Goal: Task Accomplishment & Management: Use online tool/utility

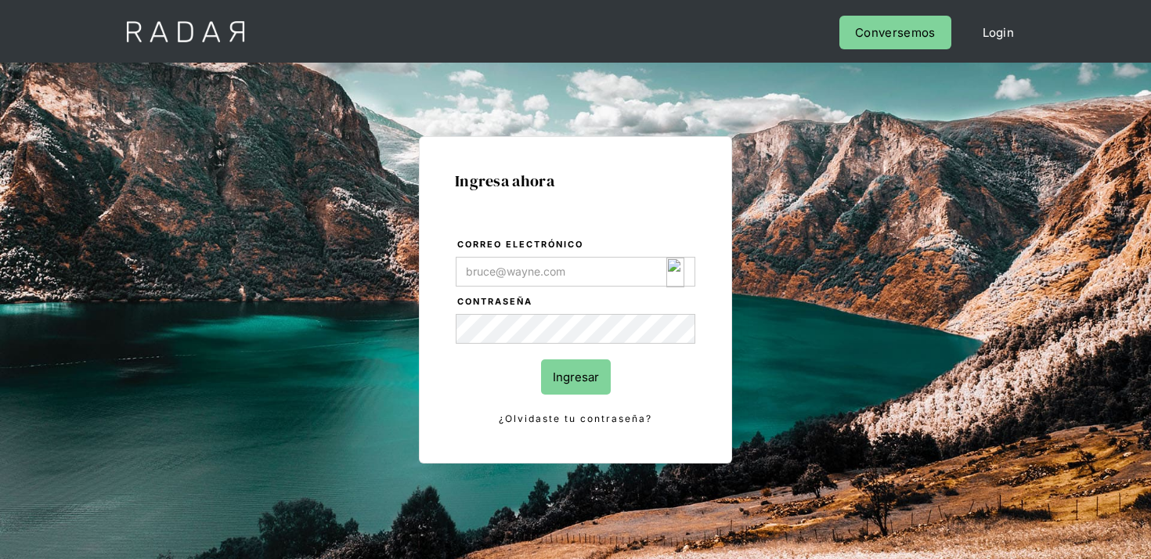
click at [681, 275] on img "Login Form" at bounding box center [675, 273] width 18 height 30
type input "[EMAIL_ADDRESS][DOMAIN_NAME]"
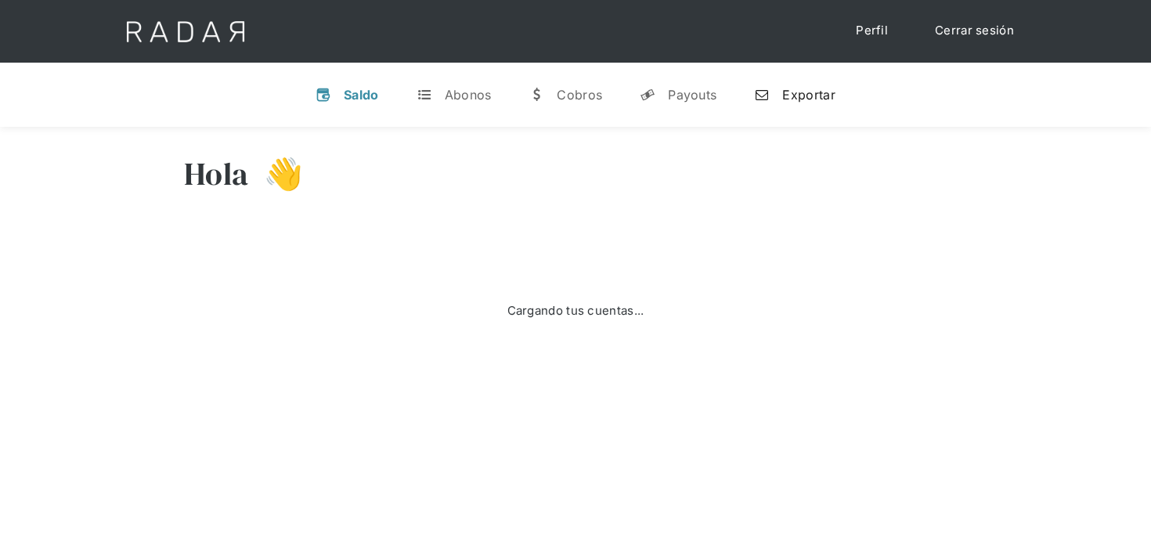
click at [764, 99] on div "n" at bounding box center [762, 95] width 16 height 16
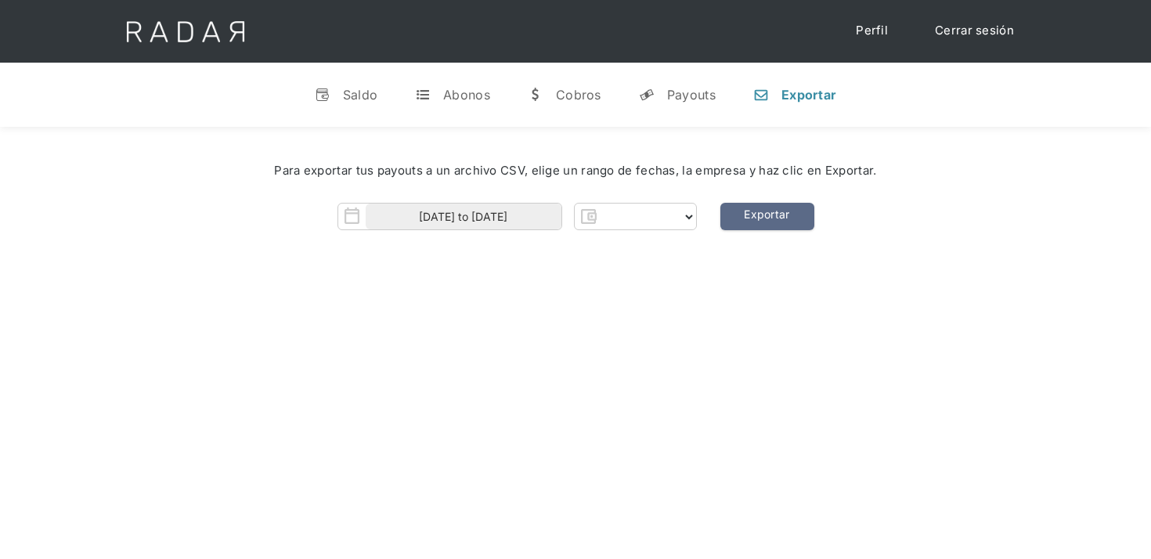
select select "clpro"
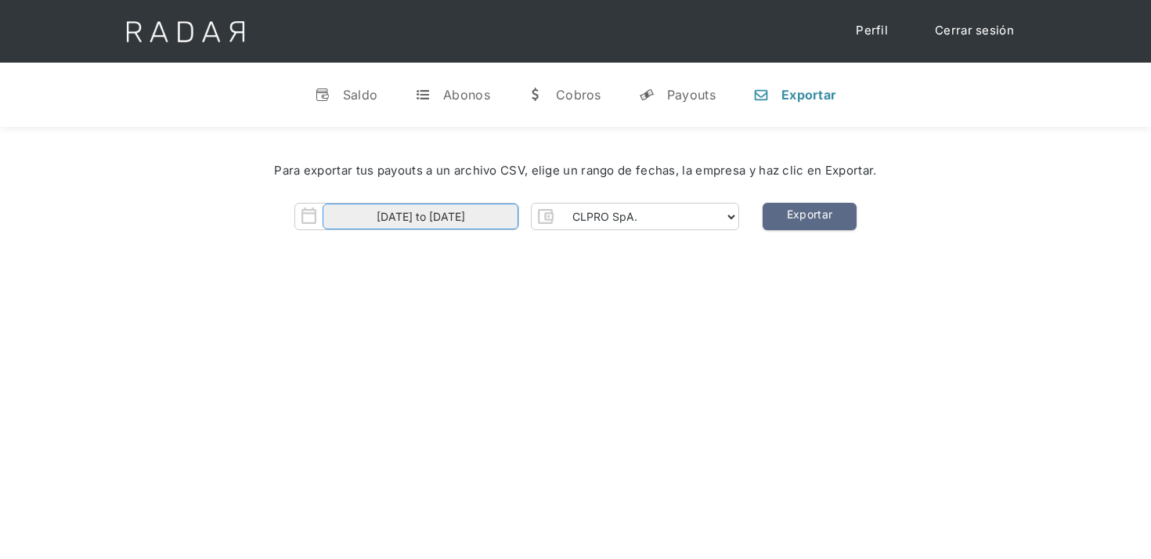
click at [449, 213] on input "01-09-2025 to 20-09-2025" at bounding box center [421, 217] width 196 height 26
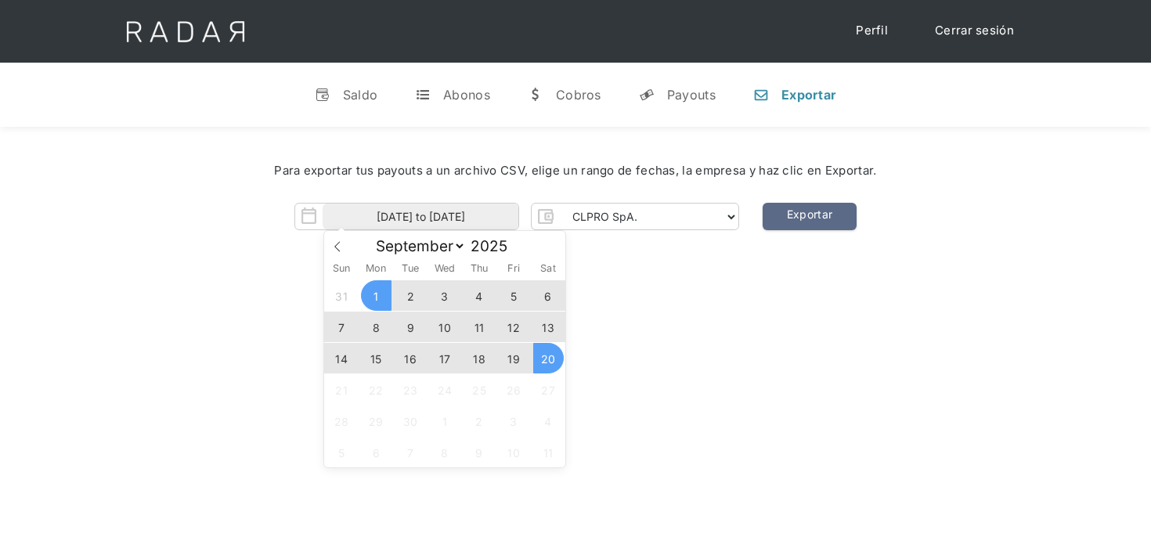
click at [456, 363] on span "17" at bounding box center [445, 358] width 31 height 31
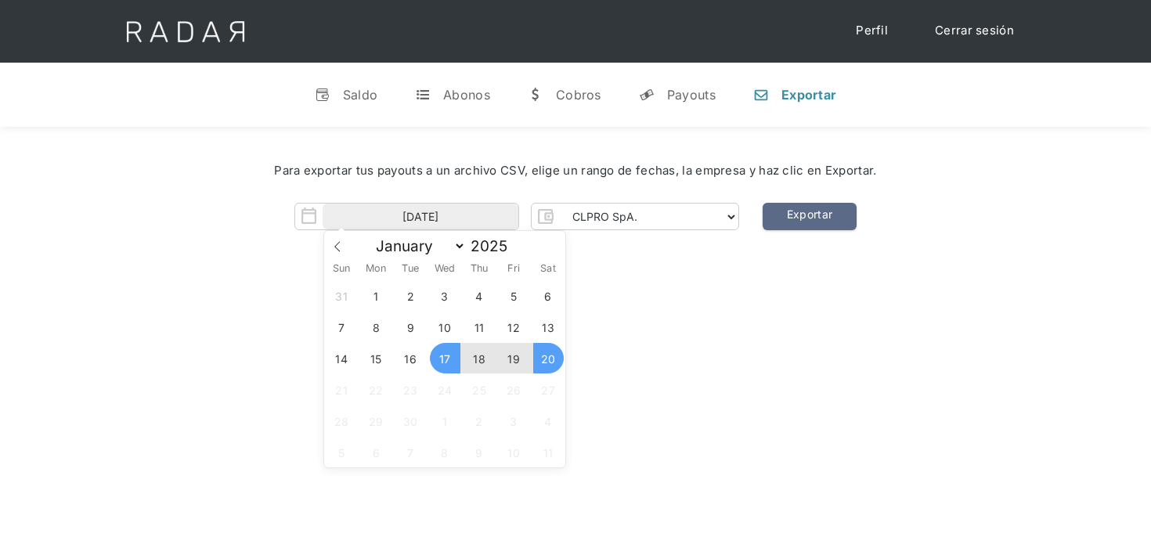
click at [548, 366] on span "20" at bounding box center [548, 358] width 31 height 31
type input "17-09-2025 to 20-09-2025"
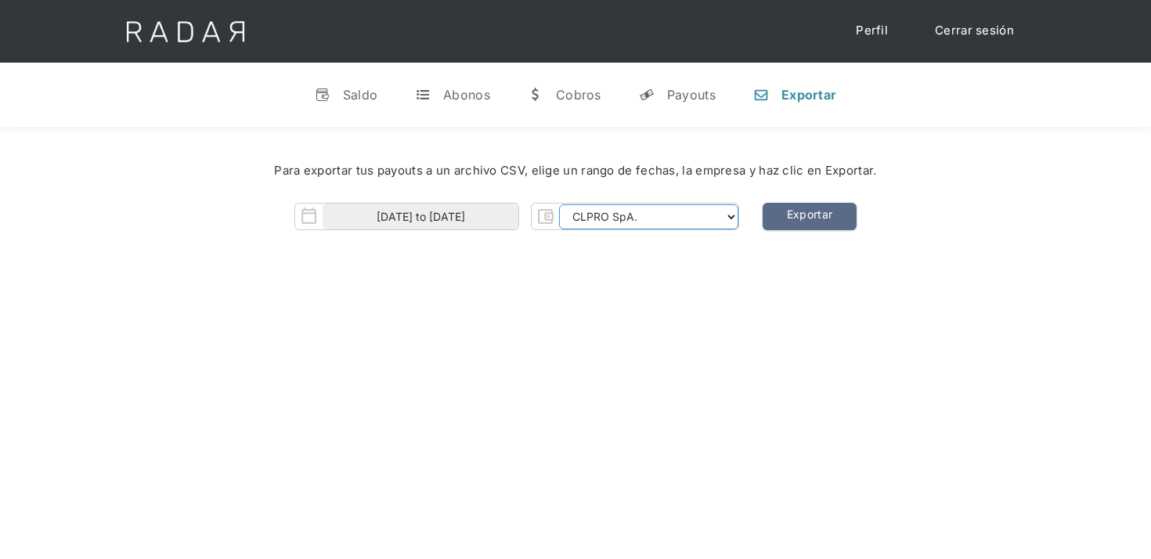
click at [654, 222] on select "CLPRO SpA. Coster SpA. Urigol SpA. Bysolutions SpA. Clmax SpA. Andes Payments S…" at bounding box center [648, 216] width 179 height 25
click at [674, 211] on select "CLPRO SpA. Coster SpA. Urigol SpA. Bysolutions SpA. Clmax SpA. Andes Payments S…" at bounding box center [648, 216] width 179 height 25
click at [561, 204] on select "CLPRO SpA. Coster SpA. Urigol SpA. Bysolutions SpA. Clmax SpA. Andes Payments S…" at bounding box center [648, 216] width 179 height 25
click at [819, 212] on link "Exportar" at bounding box center [810, 216] width 94 height 27
click at [825, 222] on link "Exportar" at bounding box center [810, 216] width 94 height 27
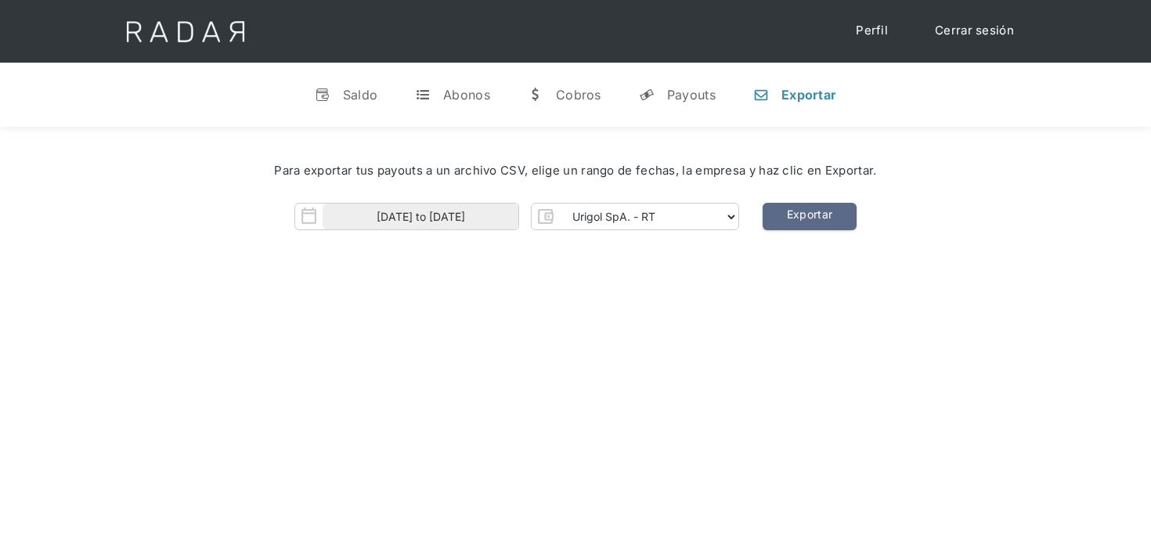
click at [645, 204] on div "CLPRO SpA. Coster SpA. Urigol SpA. Bysolutions SpA. Clmax SpA. Andes Payments S…" at bounding box center [635, 216] width 208 height 27
click at [642, 219] on select "CLPRO SpA. Coster SpA. Urigol SpA. Bysolutions SpA. Clmax SpA. Andes Payments S…" at bounding box center [648, 216] width 179 height 25
click at [561, 204] on select "CLPRO SpA. Coster SpA. Urigol SpA. Bysolutions SpA. Clmax SpA. Andes Payments S…" at bounding box center [648, 216] width 179 height 25
click at [640, 208] on select "CLPRO SpA. Coster SpA. Urigol SpA. Bysolutions SpA. Clmax SpA. Andes Payments S…" at bounding box center [648, 216] width 179 height 25
click at [561, 204] on select "CLPRO SpA. Coster SpA. Urigol SpA. Bysolutions SpA. Clmax SpA. Andes Payments S…" at bounding box center [648, 216] width 179 height 25
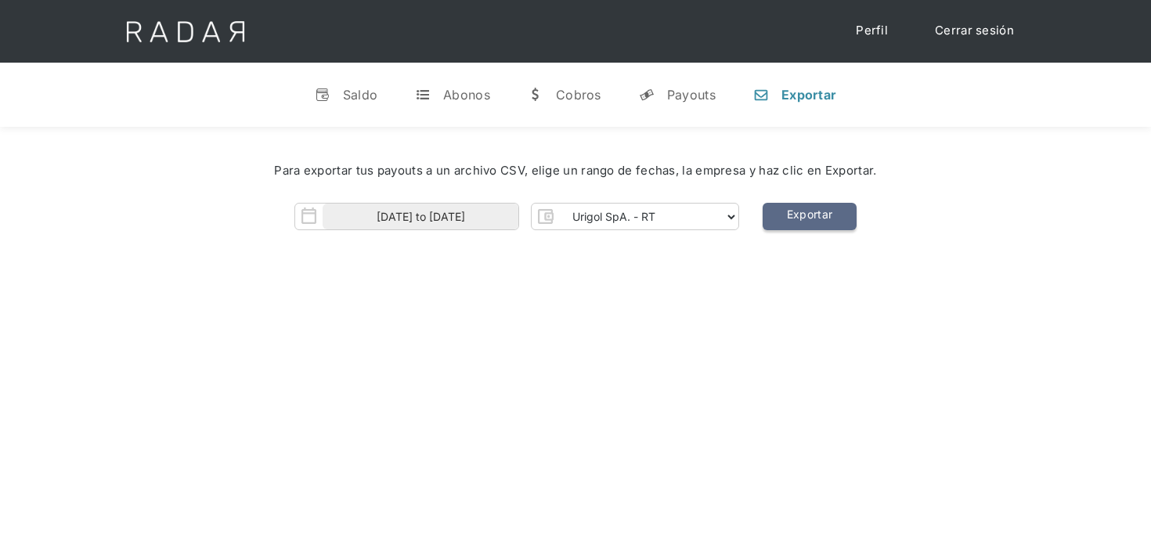
click at [802, 224] on link "Exportar" at bounding box center [810, 216] width 94 height 27
click at [822, 217] on link "Exportar" at bounding box center [810, 216] width 94 height 27
click at [643, 215] on select "CLPRO SpA. Coster SpA. Urigol SpA. Bysolutions SpA. Clmax SpA. Andes Payments S…" at bounding box center [648, 216] width 179 height 25
select select "bysolutions-rt"
click at [561, 204] on select "CLPRO SpA. Coster SpA. Urigol SpA. Bysolutions SpA. Clmax SpA. Andes Payments S…" at bounding box center [648, 216] width 179 height 25
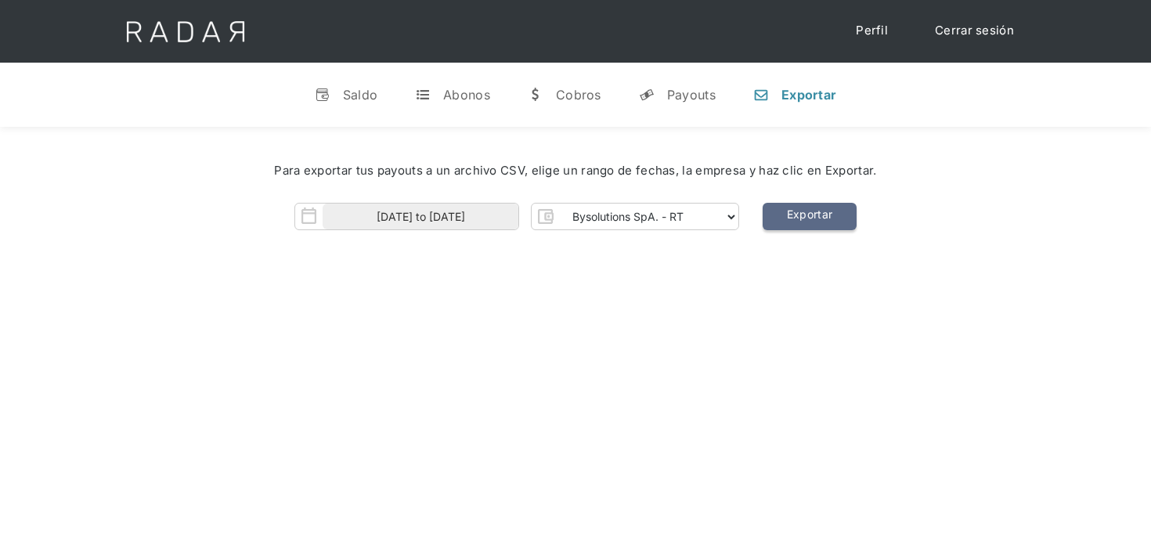
click at [781, 213] on link "Exportar" at bounding box center [810, 216] width 94 height 27
